Goal: Task Accomplishment & Management: Complete application form

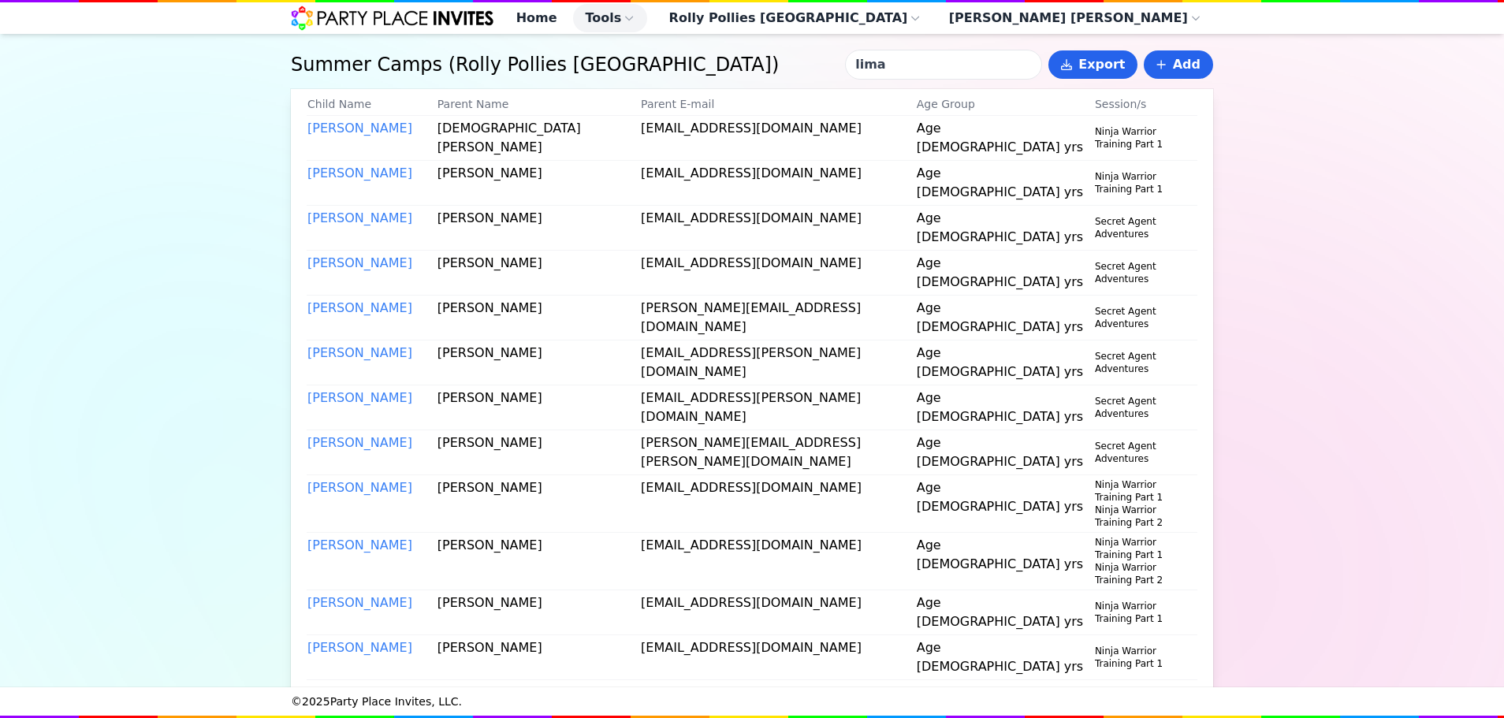
type input "lima"
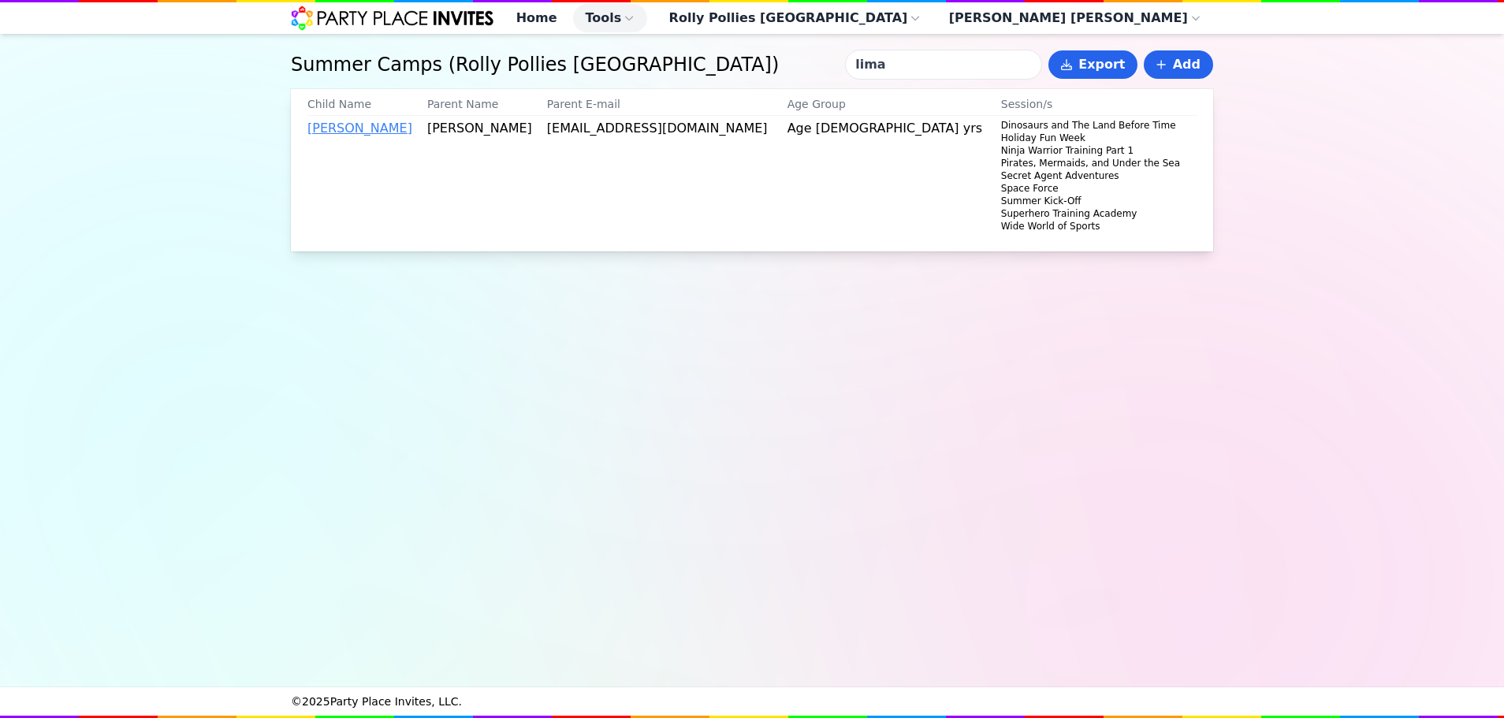
click at [381, 136] on link "Sebastian Lima" at bounding box center [359, 128] width 105 height 15
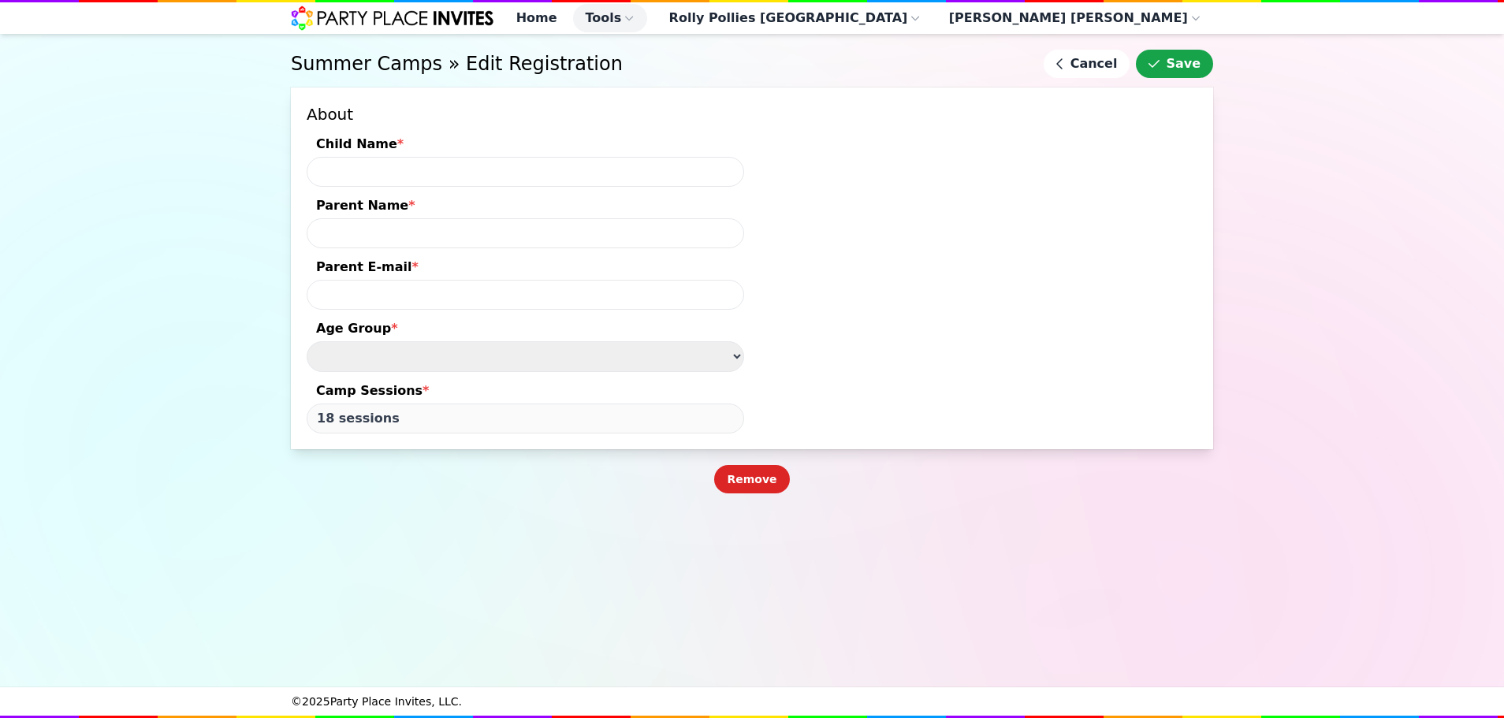
type input "Sebastian Lima"
type input "Iris Lima"
type input "irisfredeluces@gmail.com"
select select "Age [DEMOGRAPHIC_DATA] yrs"
type input "49 sessions"
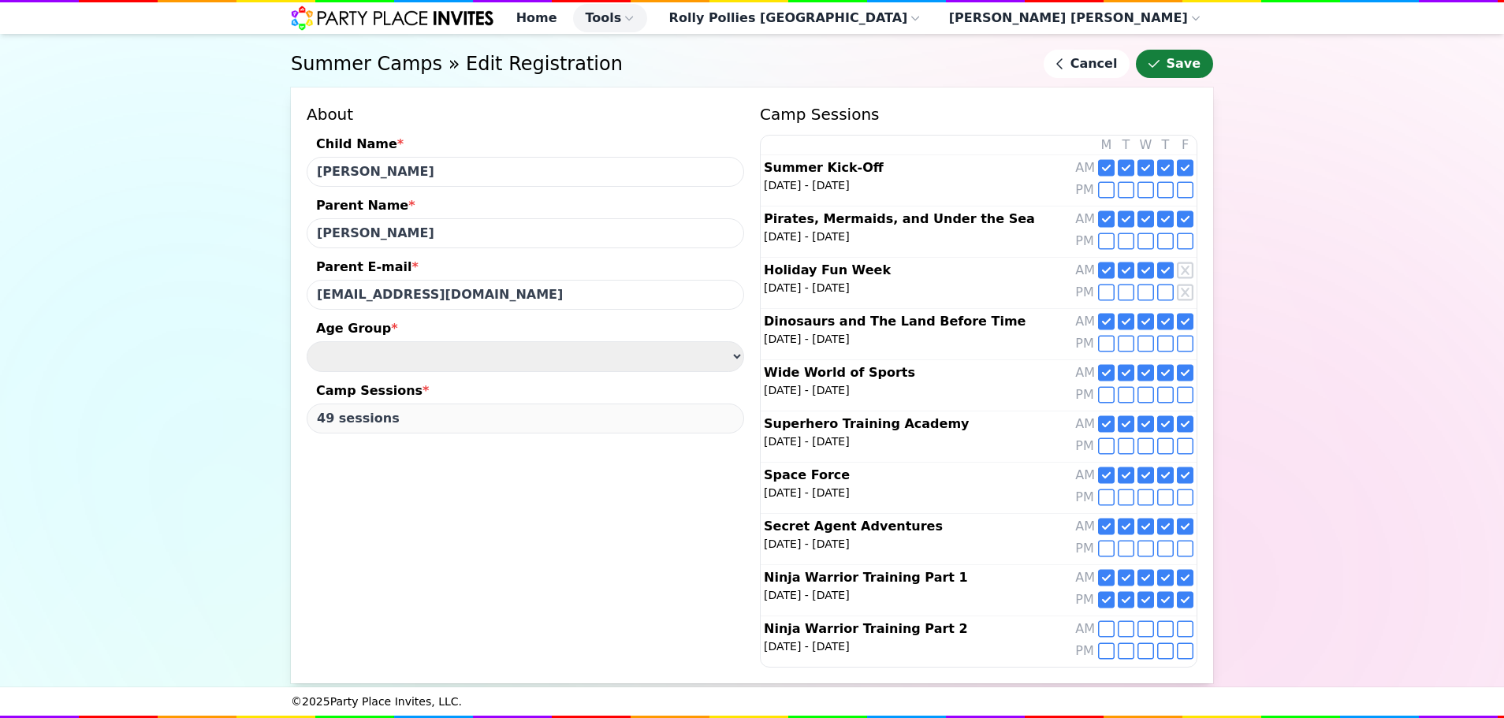
click at [1188, 78] on button "Save" at bounding box center [1174, 64] width 77 height 28
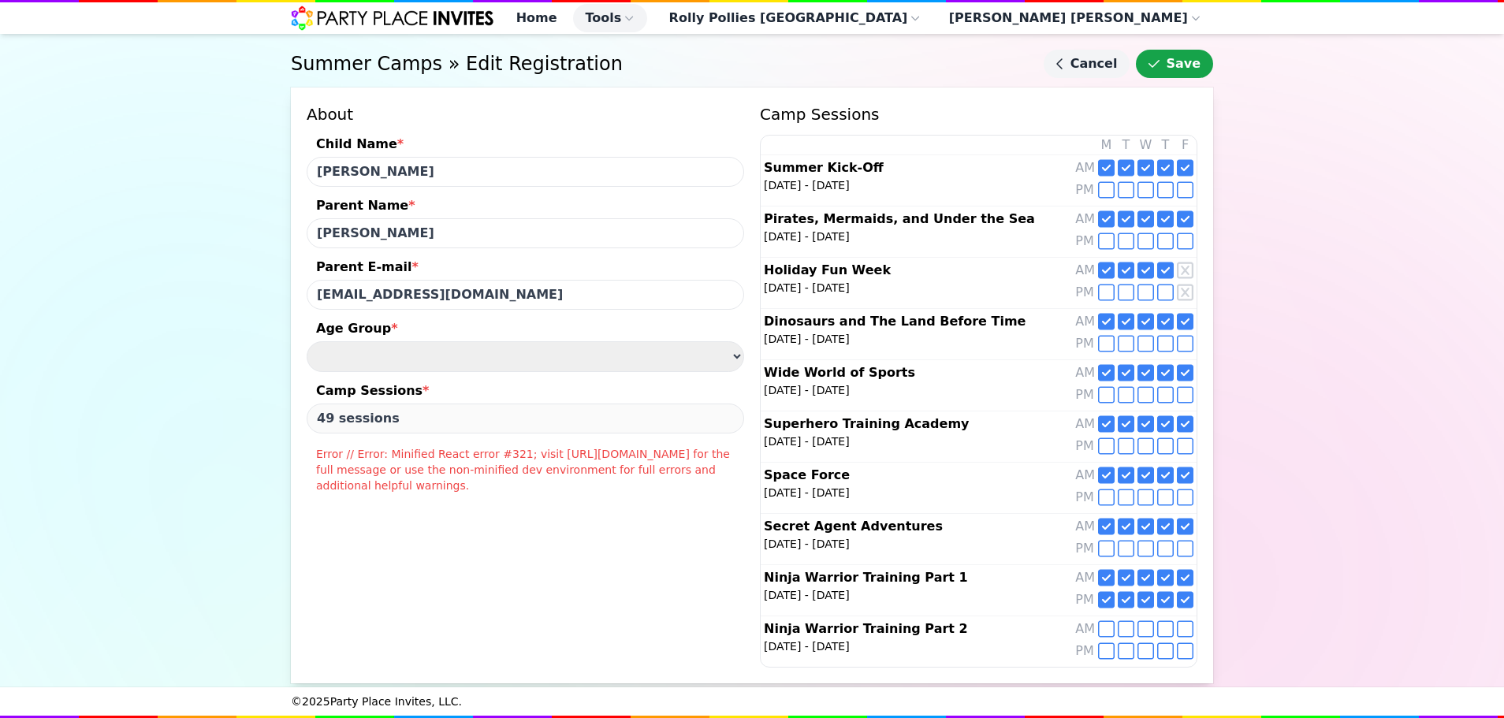
click at [1114, 78] on link "Cancel" at bounding box center [1087, 64] width 87 height 28
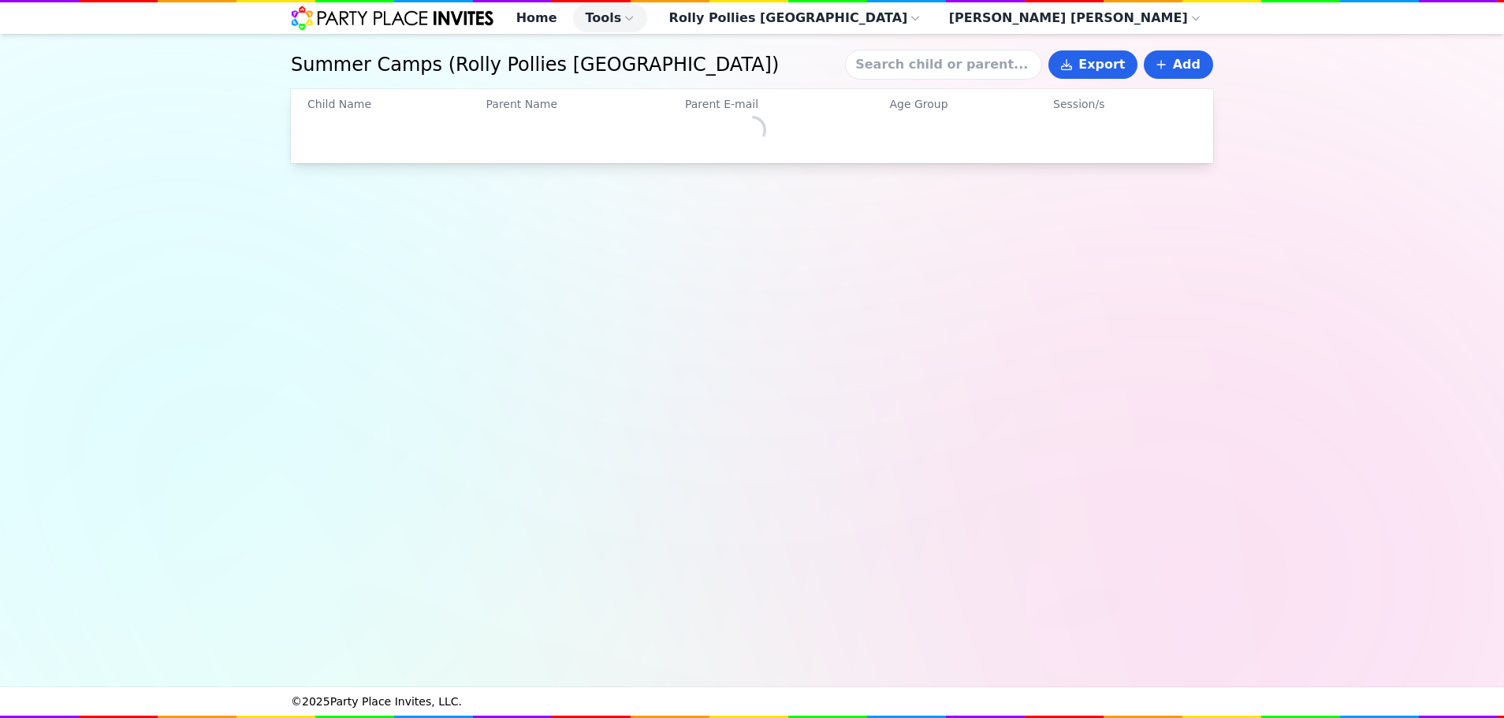
click at [1000, 76] on input at bounding box center [943, 65] width 197 height 30
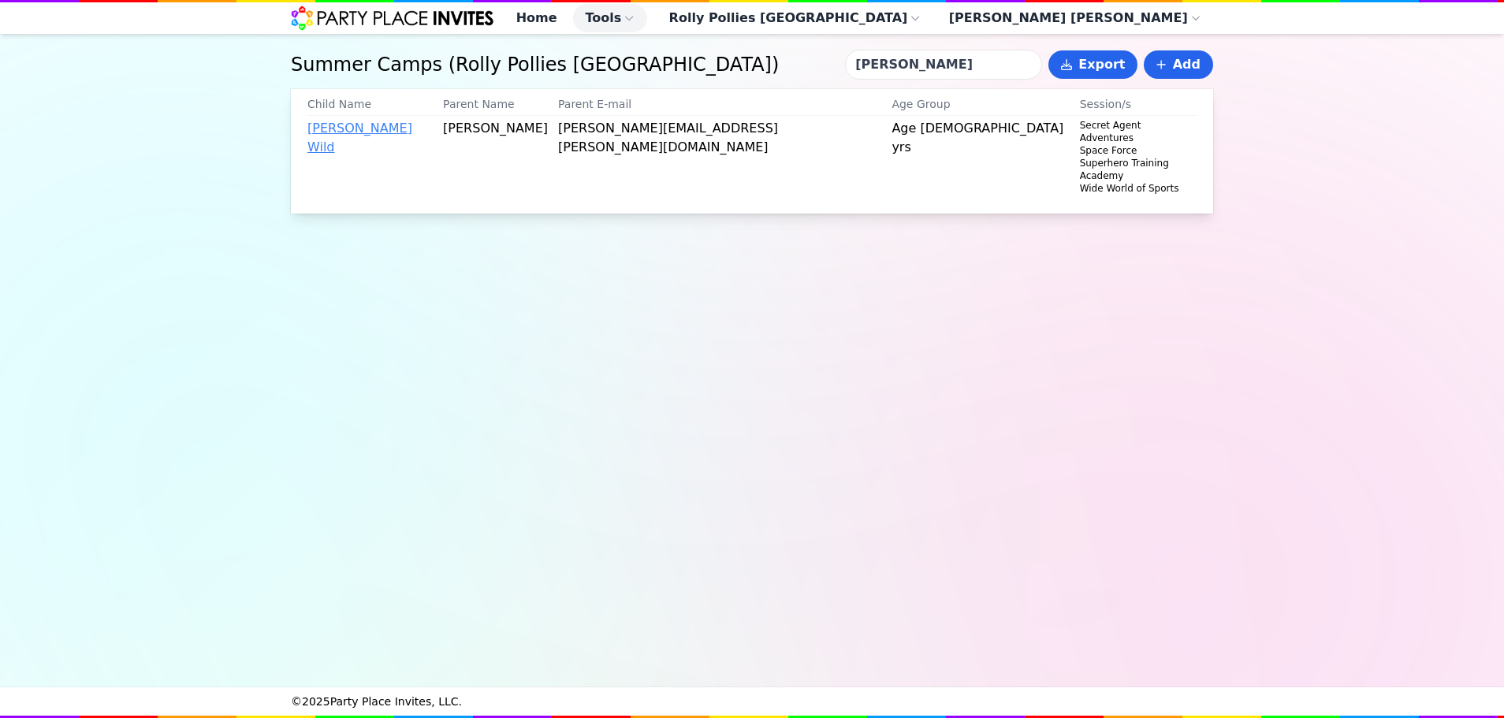
type input "[PERSON_NAME]"
click at [316, 136] on link "[PERSON_NAME] Wild" at bounding box center [359, 138] width 105 height 34
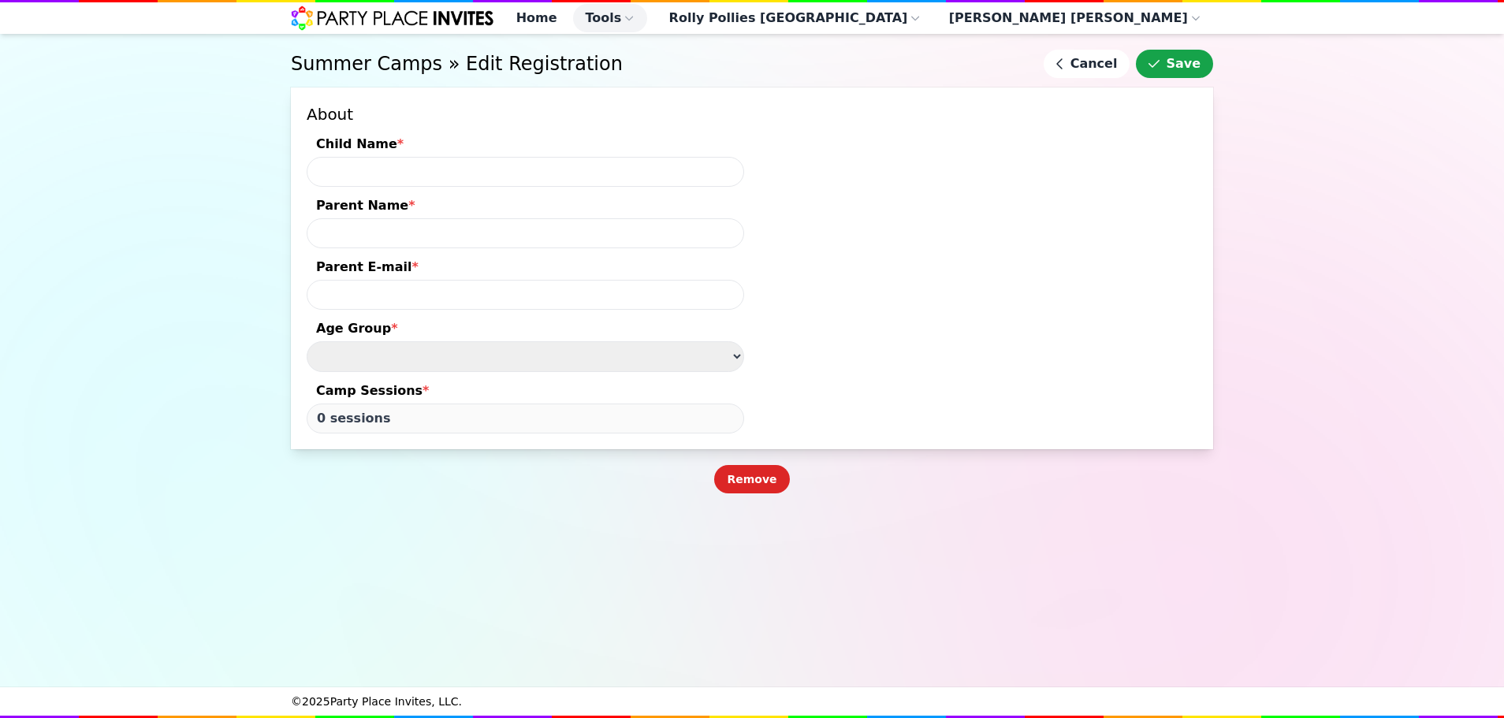
type input "[PERSON_NAME] Wild"
type input "[PERSON_NAME]"
type input "[PERSON_NAME][EMAIL_ADDRESS][PERSON_NAME][DOMAIN_NAME]"
type input "20 sessions"
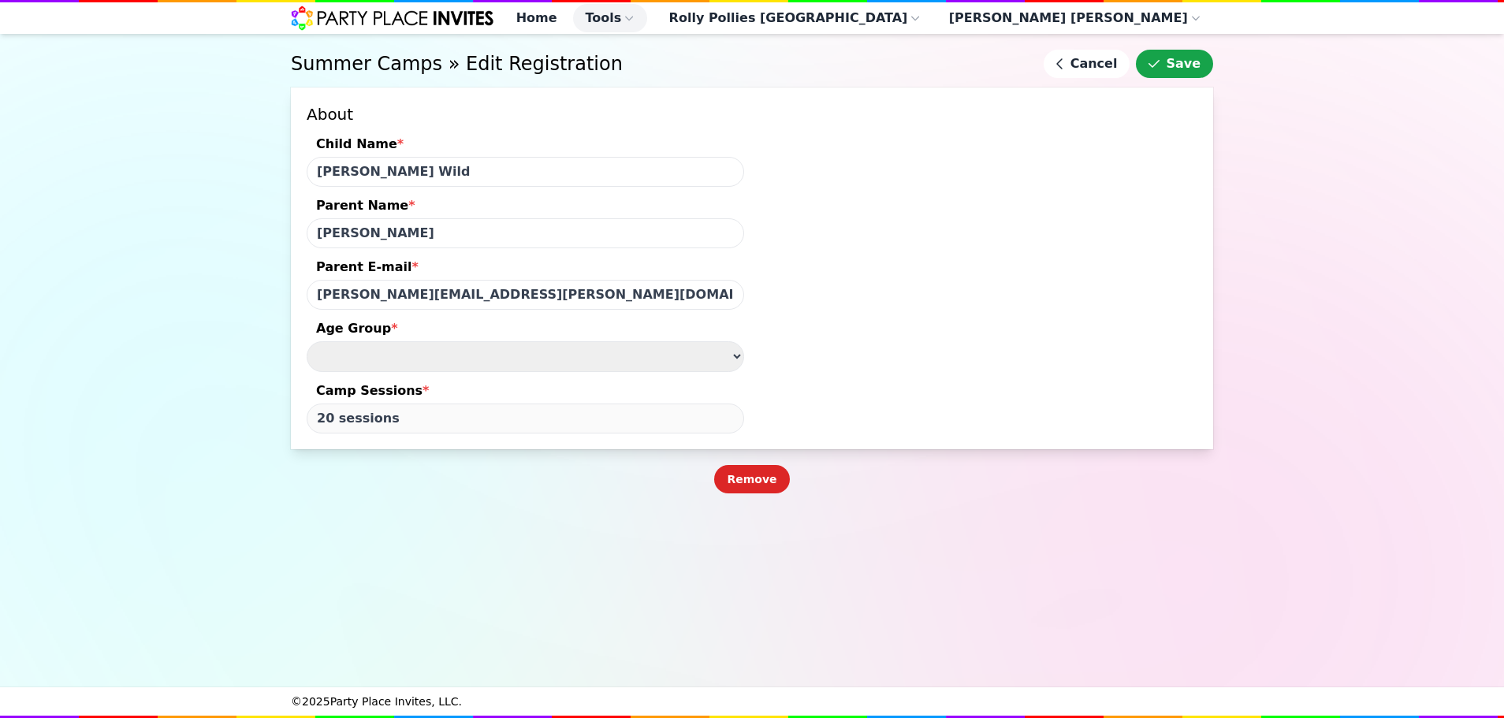
select select "Age [DEMOGRAPHIC_DATA] yrs"
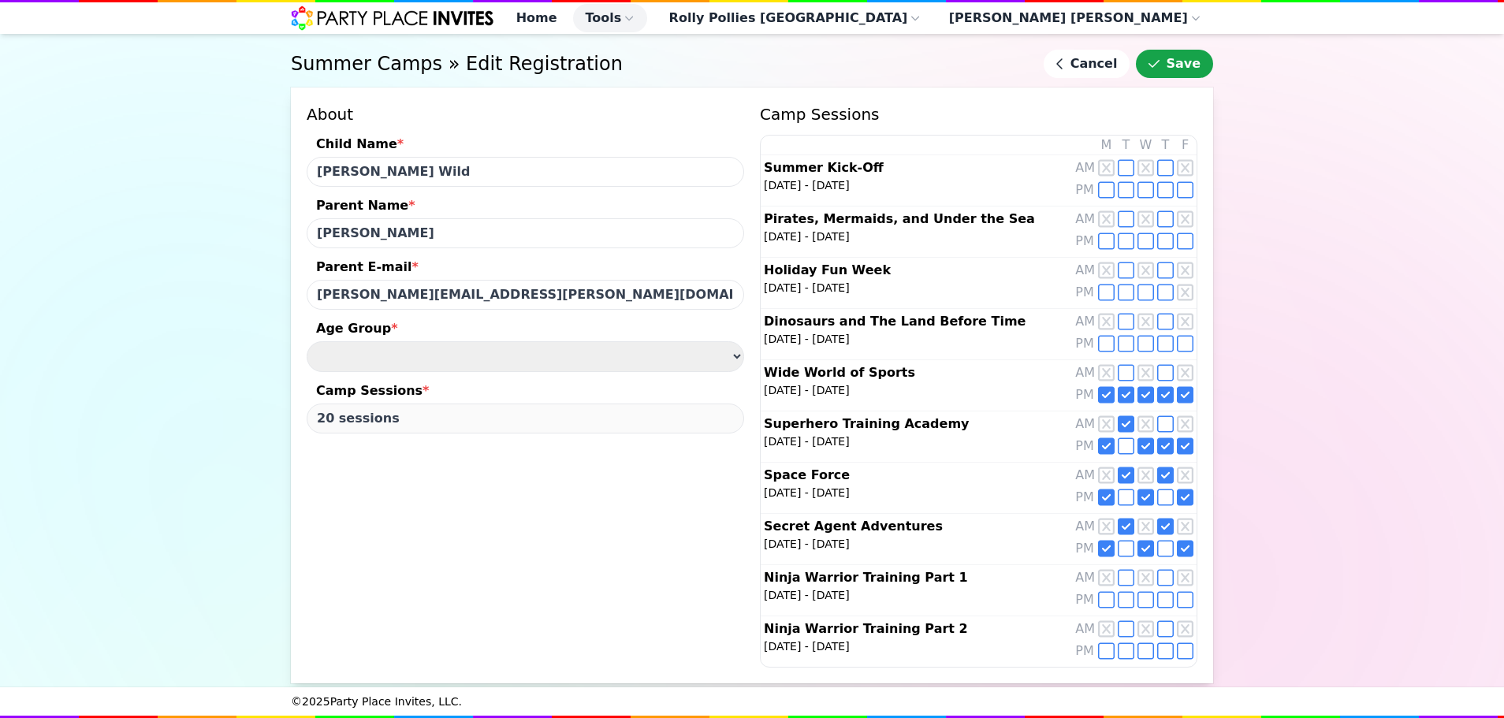
click at [1104, 591] on icon at bounding box center [1106, 599] width 17 height 19
click at [1145, 591] on icon at bounding box center [1145, 599] width 17 height 19
click at [1169, 593] on icon at bounding box center [1165, 599] width 17 height 19
click at [1181, 593] on icon at bounding box center [1185, 599] width 17 height 19
type input "24 sessions"
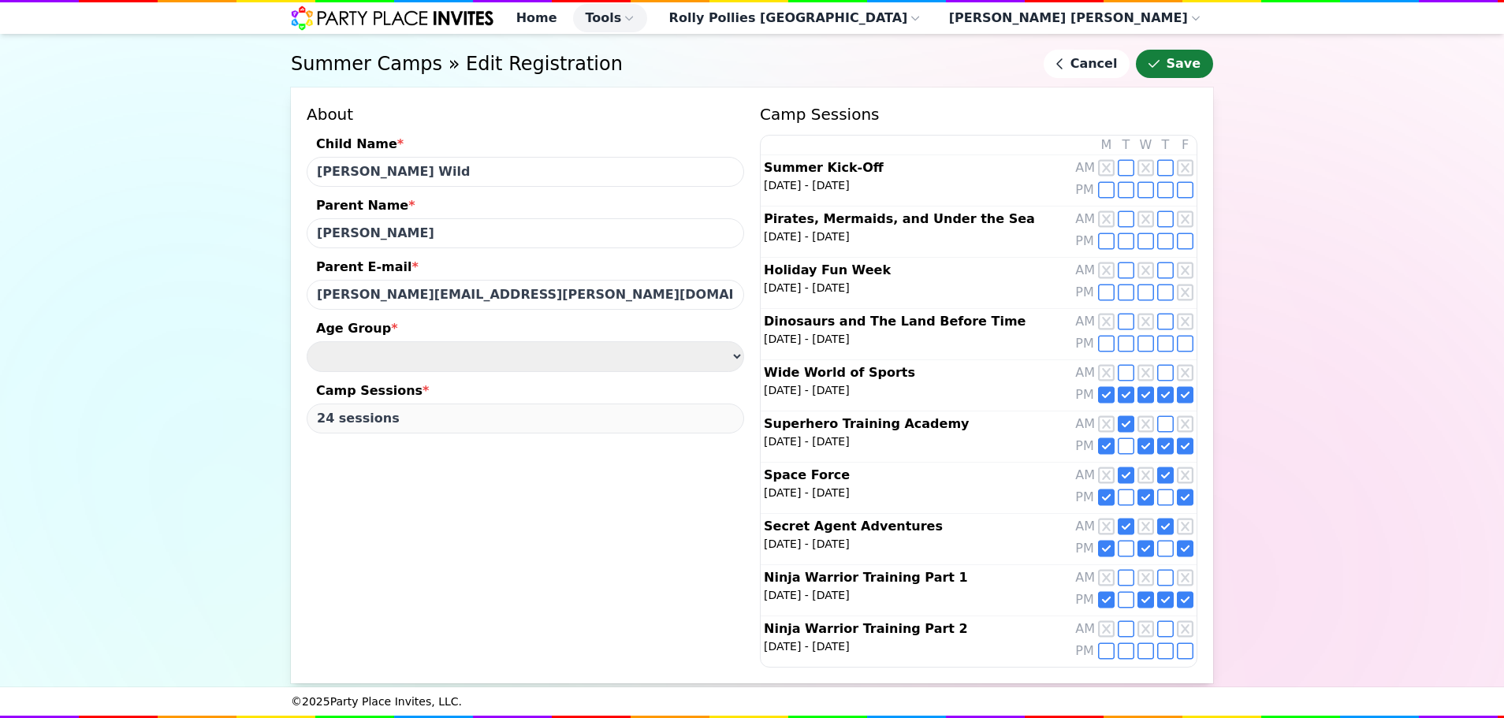
click at [1174, 76] on button "Save" at bounding box center [1174, 64] width 77 height 28
